Goal: Check status: Check status

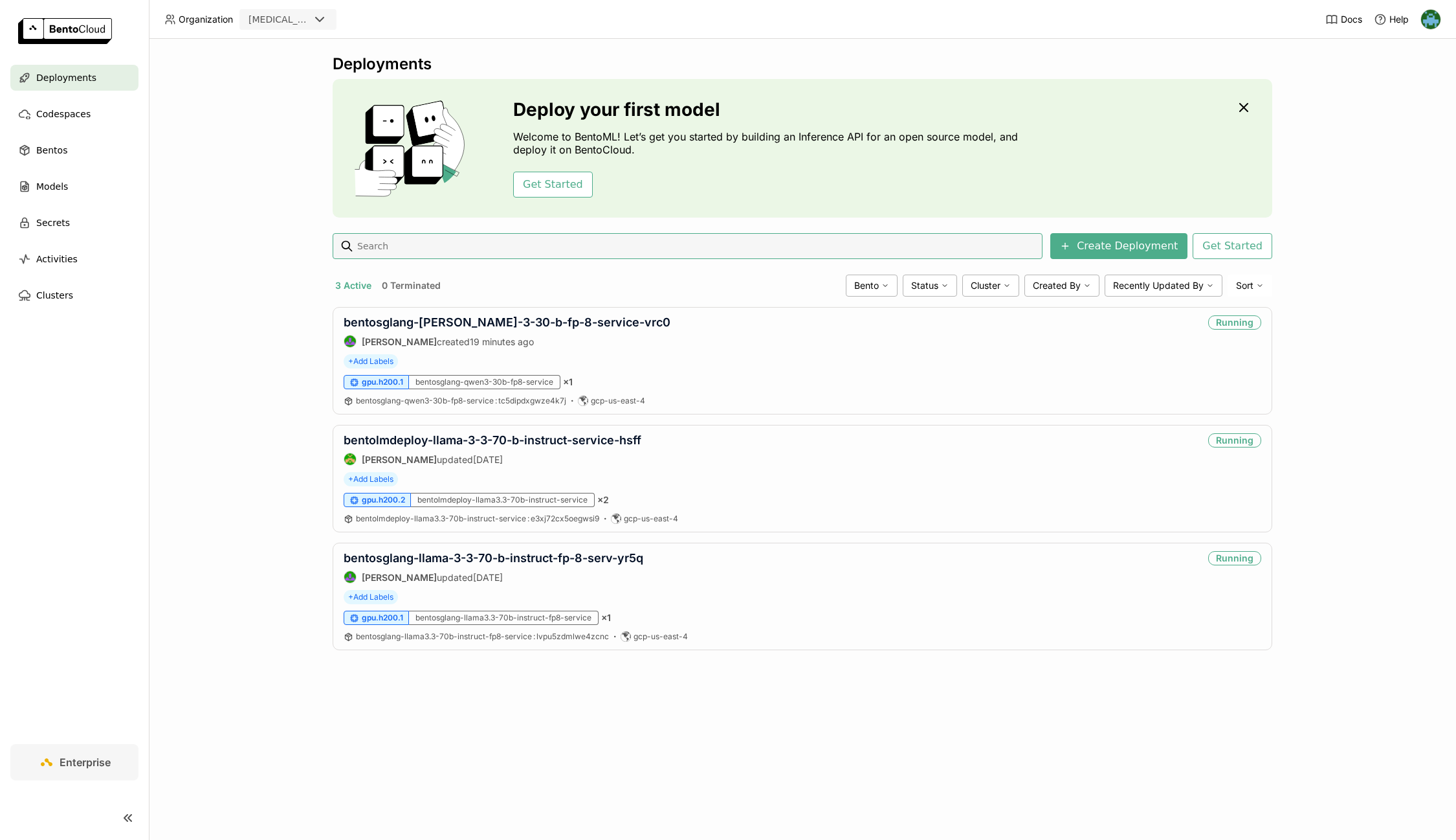
click at [995, 729] on div "Deployments Deploy your first model Welcome to BentoML! Let’s get you started b…" at bounding box center [802, 440] width 1307 height 801
click at [569, 316] on link "bentosglang-[PERSON_NAME]-3-30-b-fp-8-service-vrc0" at bounding box center [507, 322] width 327 height 14
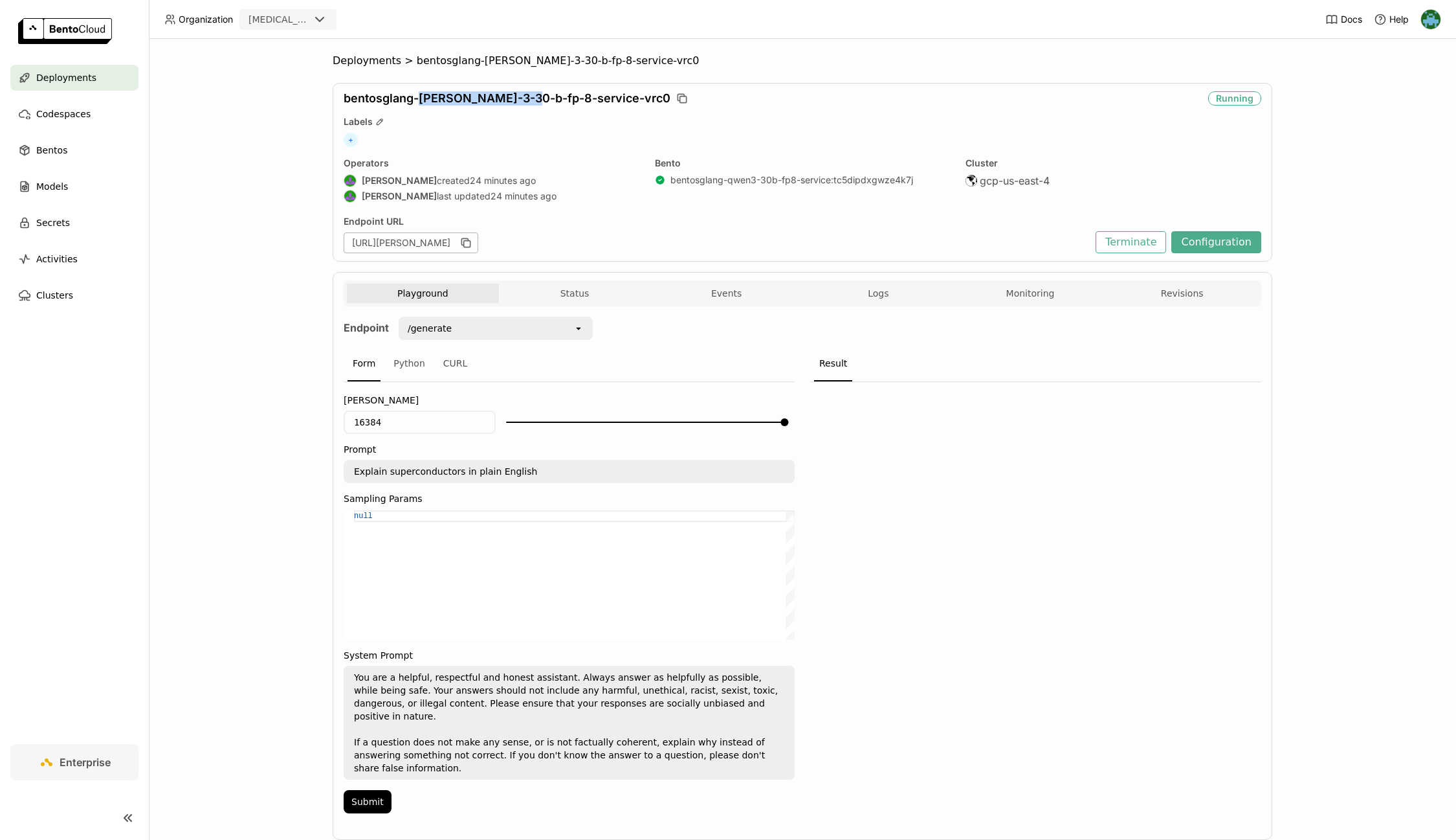
drag, startPoint x: 420, startPoint y: 100, endPoint x: 530, endPoint y: 101, distance: 110.0
click at [530, 101] on span "bentosglang-[PERSON_NAME]-3-30-b-fp-8-service-vrc0" at bounding box center [507, 98] width 327 height 14
copy span "[PERSON_NAME]-3-30-b-fp-8-"
